Goal: Task Accomplishment & Management: Use online tool/utility

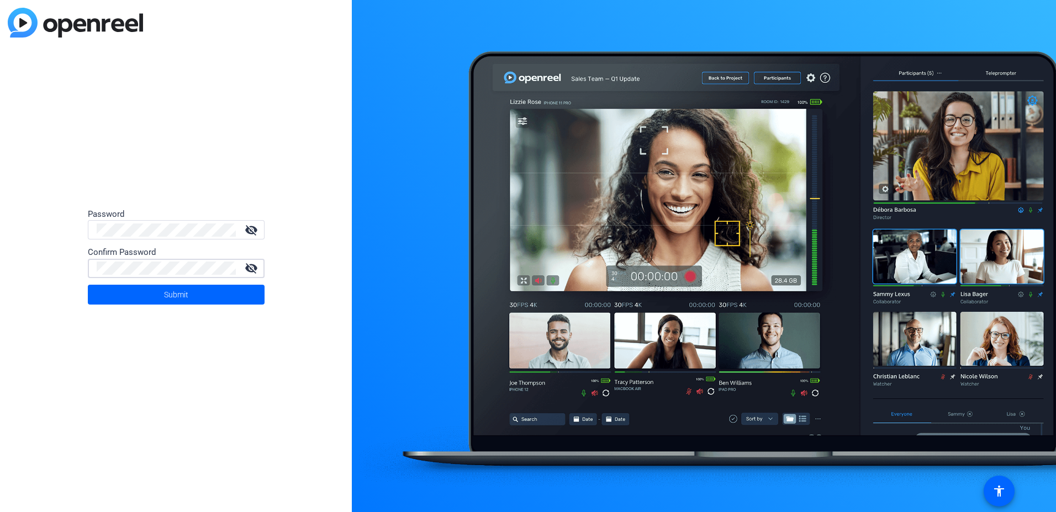
click at [88, 285] on button "Submit" at bounding box center [176, 295] width 177 height 20
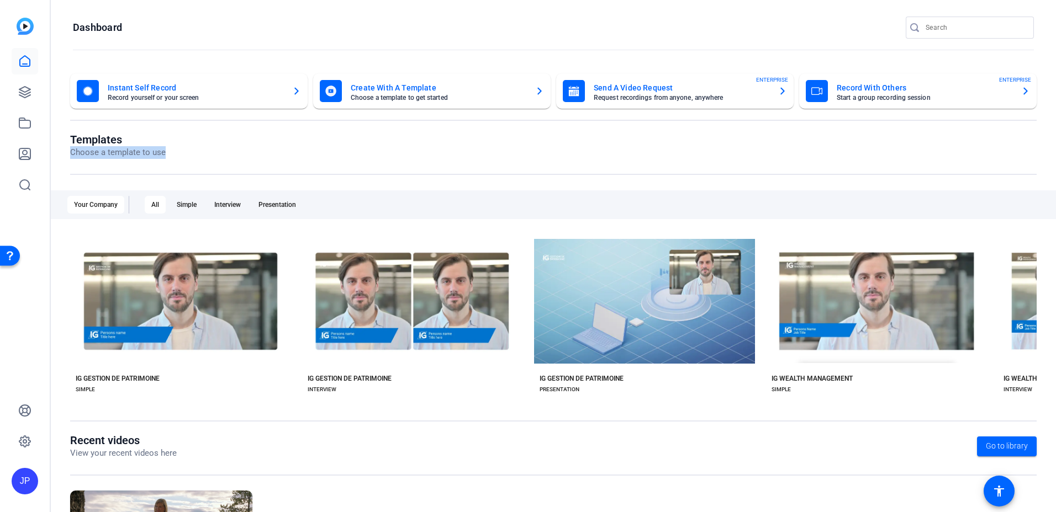
click at [785, 149] on openreel-page-title "Templates Choose a template to use" at bounding box center [553, 146] width 966 height 26
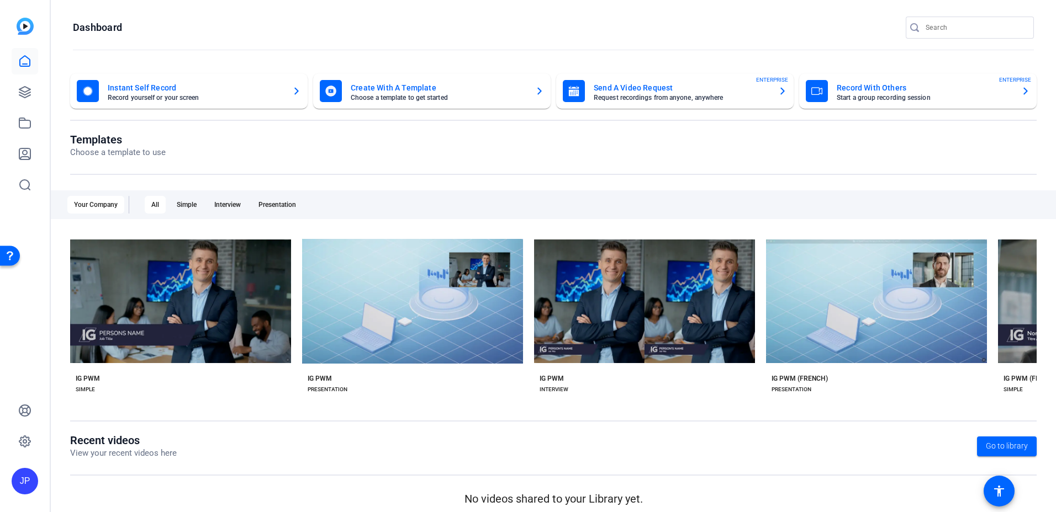
drag, startPoint x: 971, startPoint y: 126, endPoint x: 941, endPoint y: 119, distance: 31.2
click at [971, 126] on openreel-dashboard-quick-actions "Instant Self Record Record yourself or your screen Create With A Template Choos…" at bounding box center [553, 103] width 966 height 60
drag, startPoint x: 72, startPoint y: 121, endPoint x: 151, endPoint y: 118, distance: 79.6
click at [72, 121] on openreel-dashboard-quick-actions "Instant Self Record Record yourself or your screen Create With A Template Choos…" at bounding box center [553, 103] width 966 height 60
